Goal: Complete application form

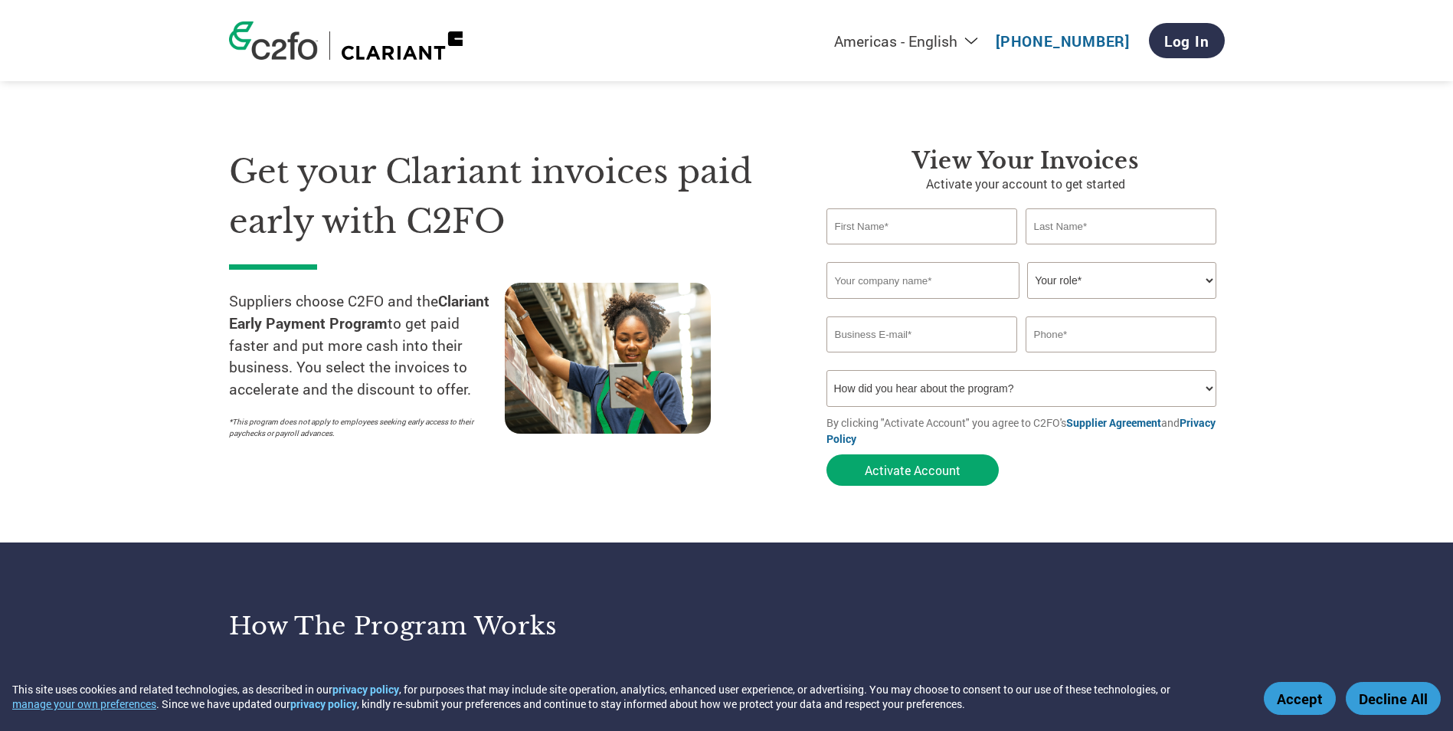
click at [886, 217] on input "text" at bounding box center [921, 226] width 191 height 36
type input "[PERSON_NAME]"
click at [911, 272] on input "text" at bounding box center [922, 280] width 193 height 37
type input "Statewide Fire Protection"
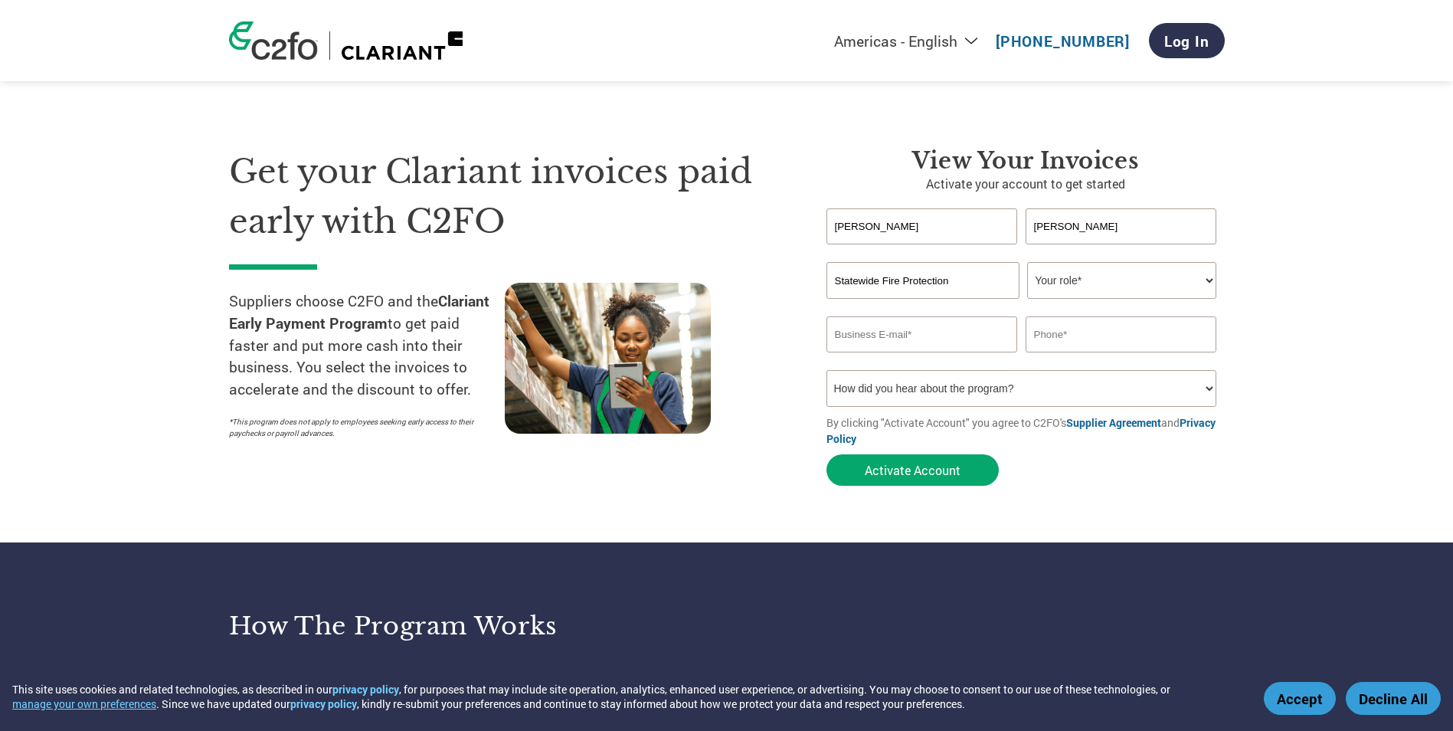
click at [1086, 276] on select "Your role* CFO Controller Credit Manager Finance Director Treasurer CEO Preside…" at bounding box center [1121, 280] width 189 height 37
select select "OTHER"
click at [1027, 262] on select "Your role* CFO Controller Credit Manager Finance Director Treasurer CEO Preside…" at bounding box center [1121, 280] width 189 height 37
click at [960, 332] on input "email" at bounding box center [921, 334] width 191 height 36
type input "[EMAIL_ADDRESS][DOMAIN_NAME]"
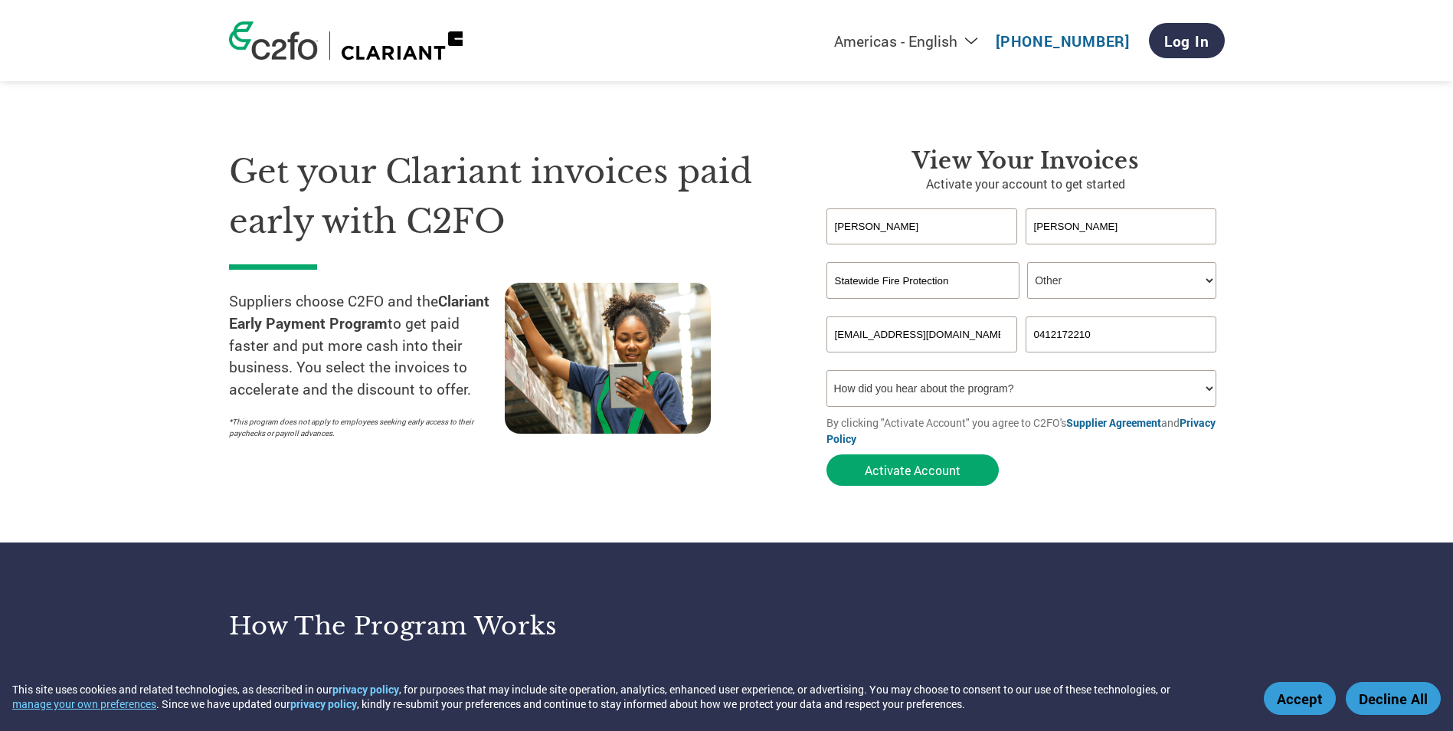
click at [1119, 329] on input "0412172210" at bounding box center [1121, 334] width 191 height 36
drag, startPoint x: 1030, startPoint y: 333, endPoint x: 1206, endPoint y: 330, distance: 176.2
click at [1206, 330] on input "0412172210" at bounding box center [1121, 334] width 191 height 36
type input "52723355"
click at [1036, 390] on select "How did you hear about the program? Received a letter Email Social Media Online…" at bounding box center [1021, 388] width 391 height 37
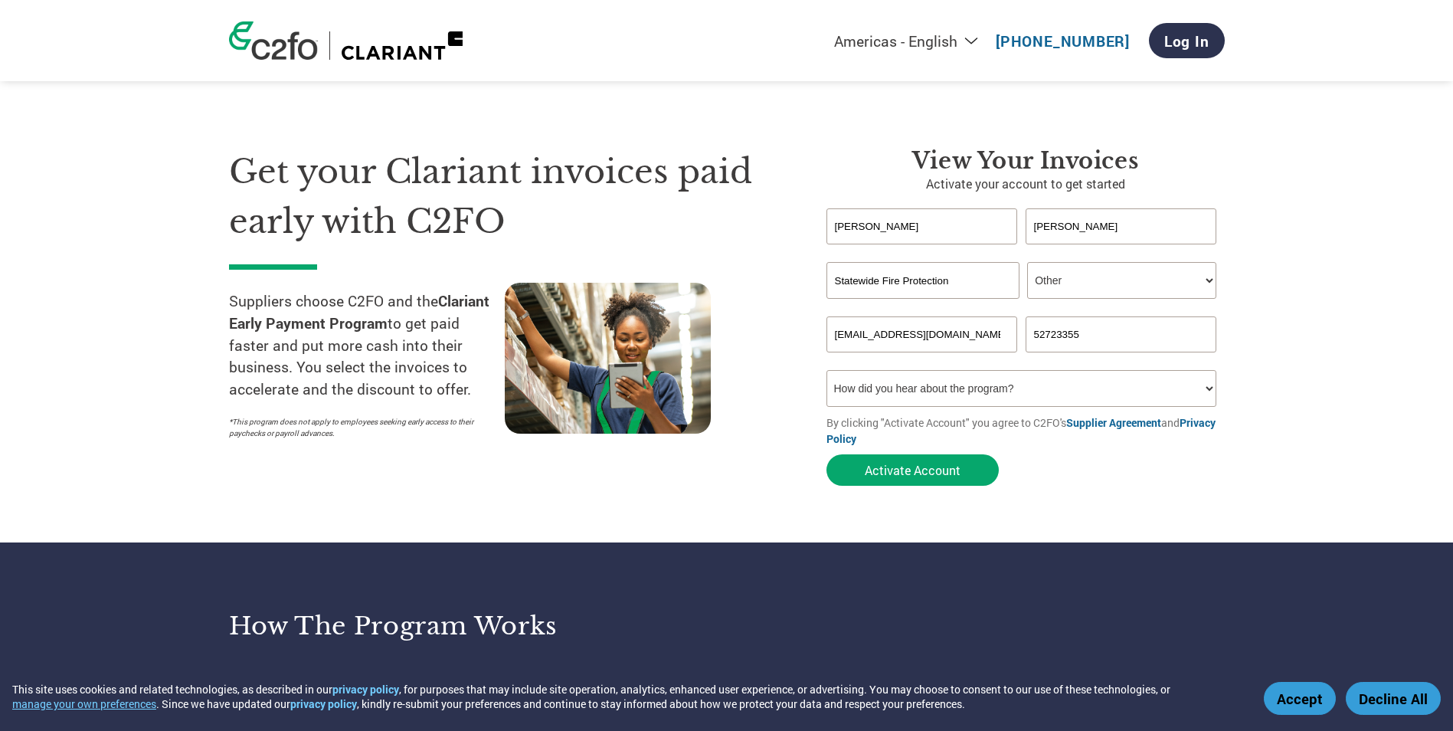
select select "Email"
click at [826, 370] on select "How did you hear about the program? Received a letter Email Social Media Online…" at bounding box center [1021, 388] width 391 height 37
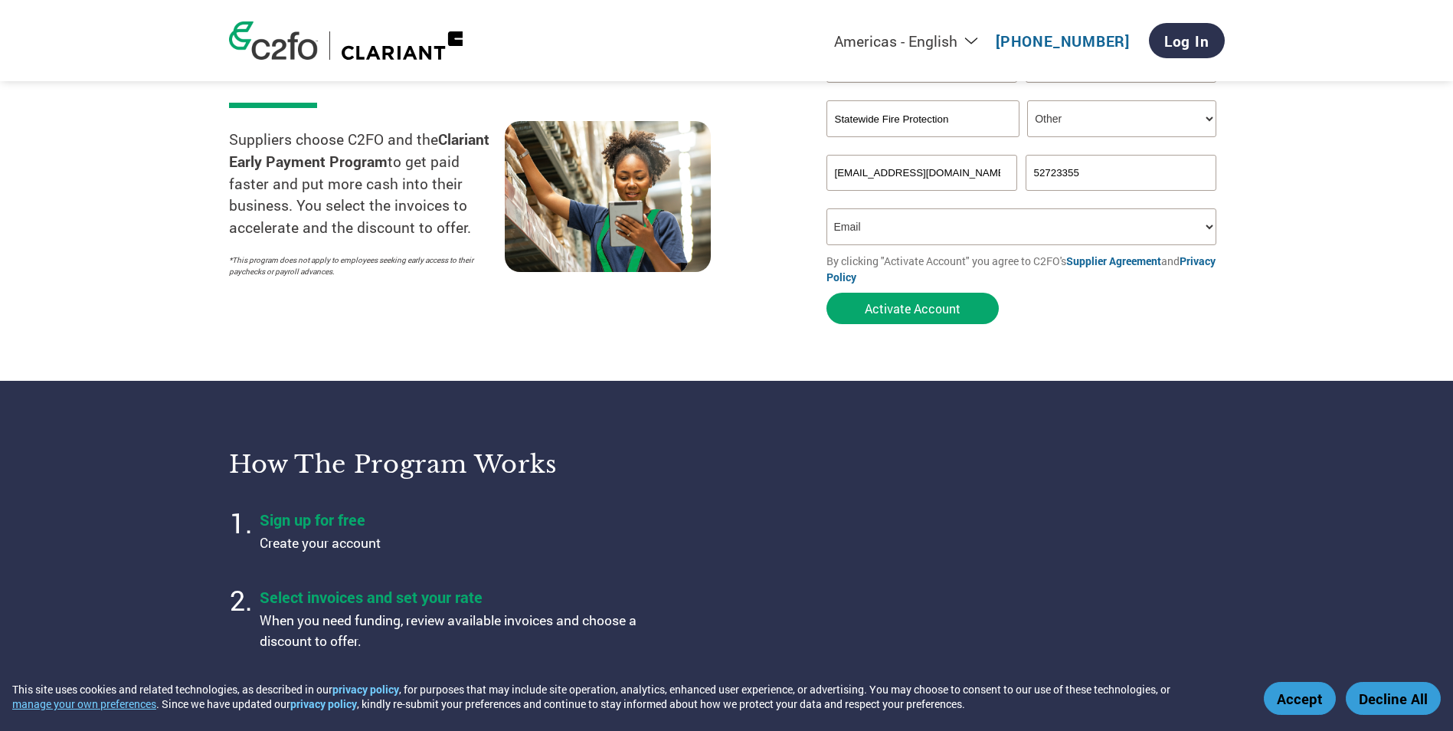
scroll to position [77, 0]
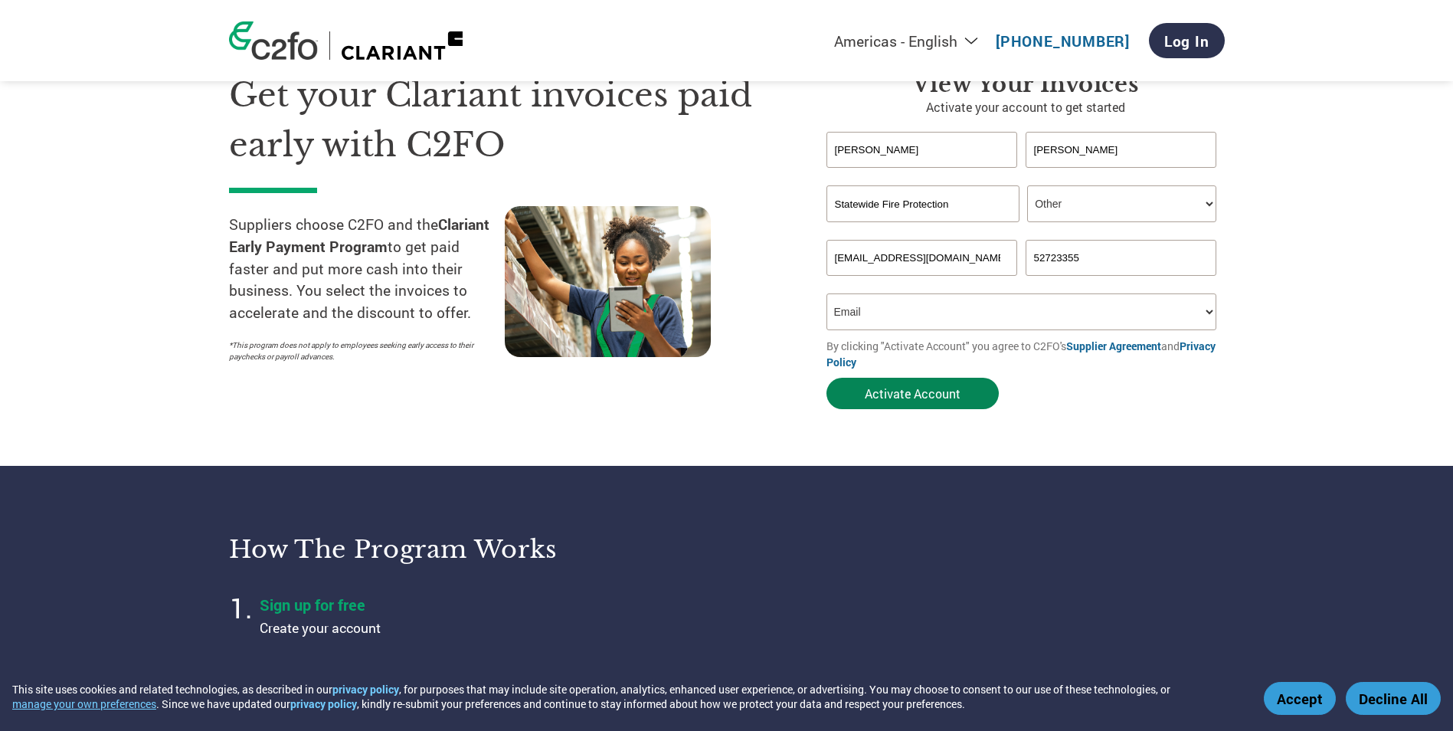
click at [922, 394] on button "Activate Account" at bounding box center [912, 393] width 172 height 31
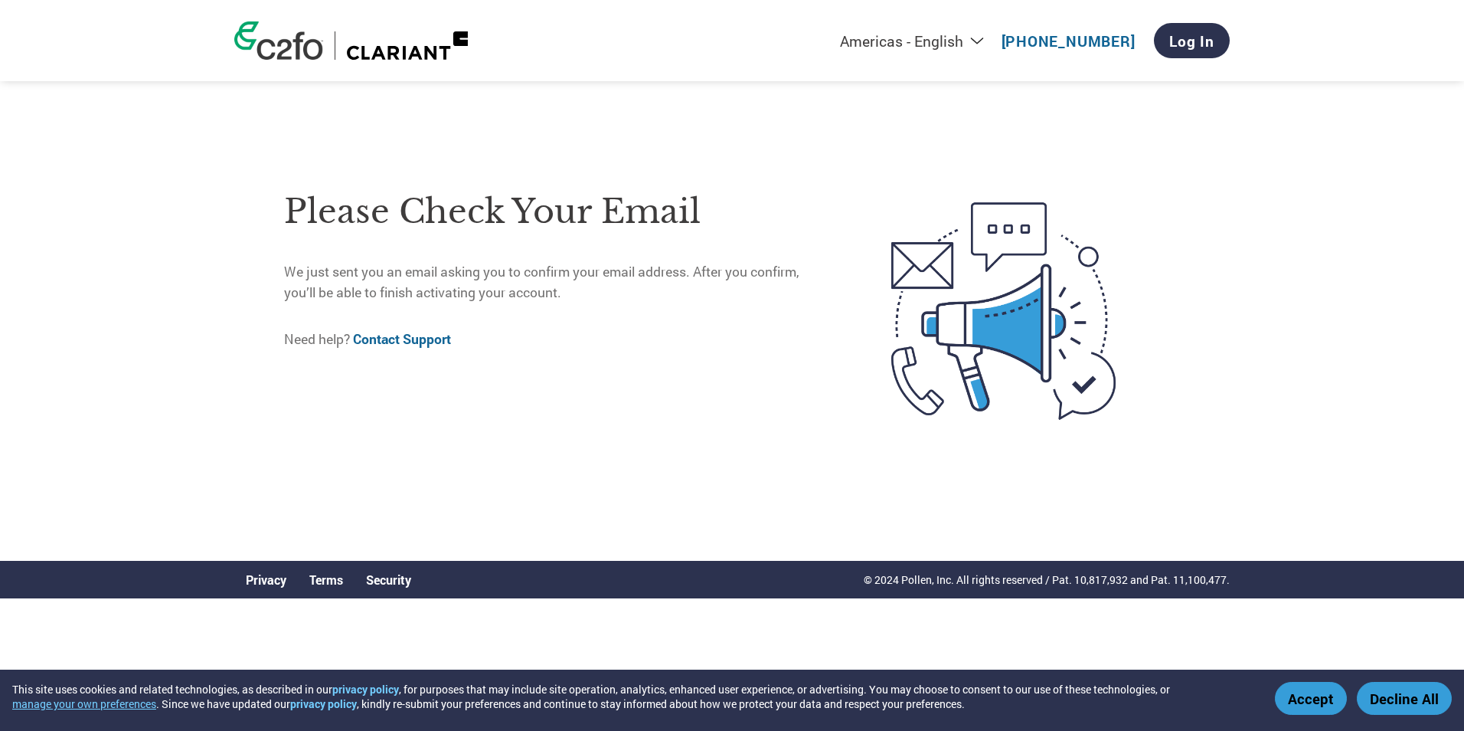
click at [1311, 698] on button "Accept" at bounding box center [1311, 698] width 72 height 33
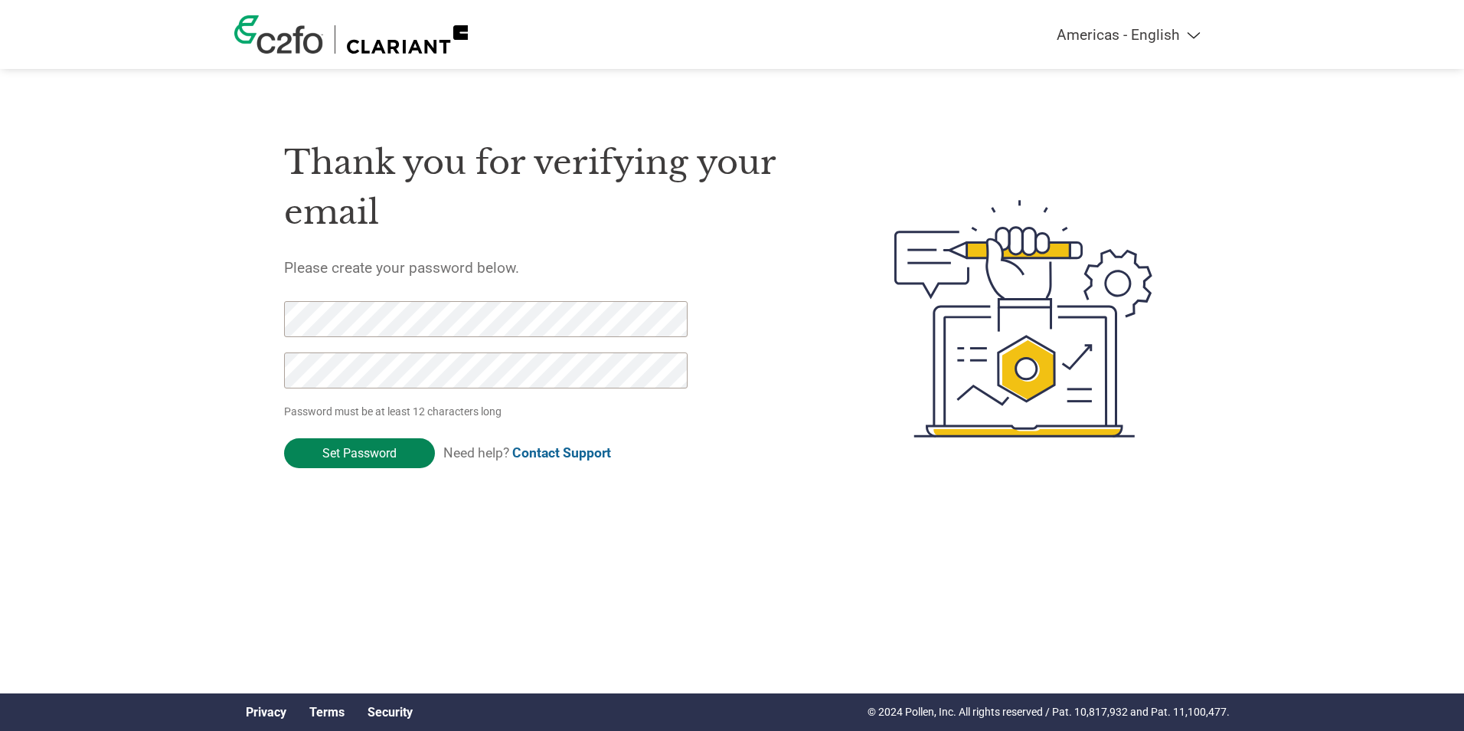
click at [349, 444] on input "Set Password" at bounding box center [359, 453] width 151 height 30
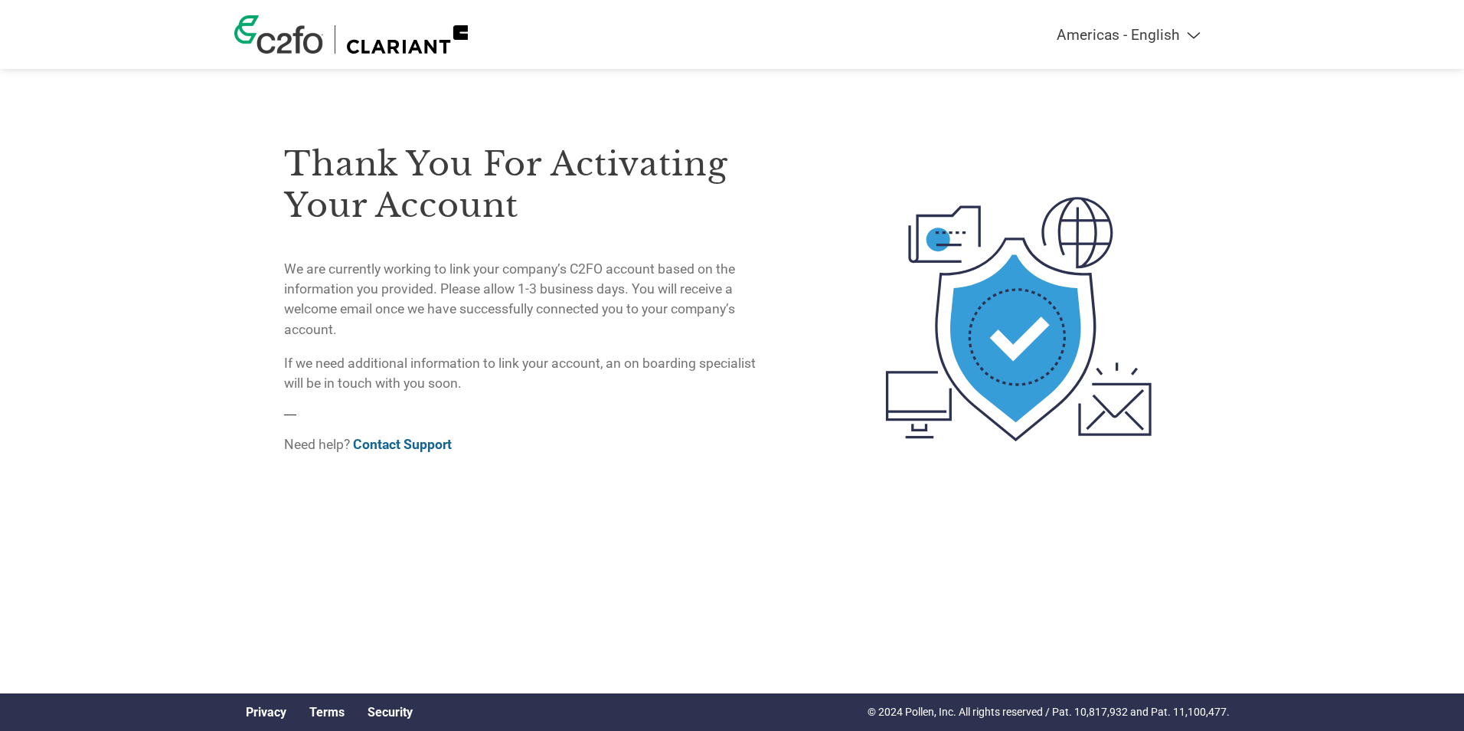
click at [747, 284] on p "We are currently working to link your company’s C2FO account based on the infor…" at bounding box center [526, 299] width 484 height 81
click at [1186, 28] on select "Americas - English Américas - Español Américas - Português Amériques - Français…" at bounding box center [1032, 35] width 355 height 18
click at [836, 174] on div at bounding box center [974, 318] width 412 height 417
click at [904, 146] on img at bounding box center [1019, 318] width 322 height 417
